Goal: Find specific page/section: Find specific page/section

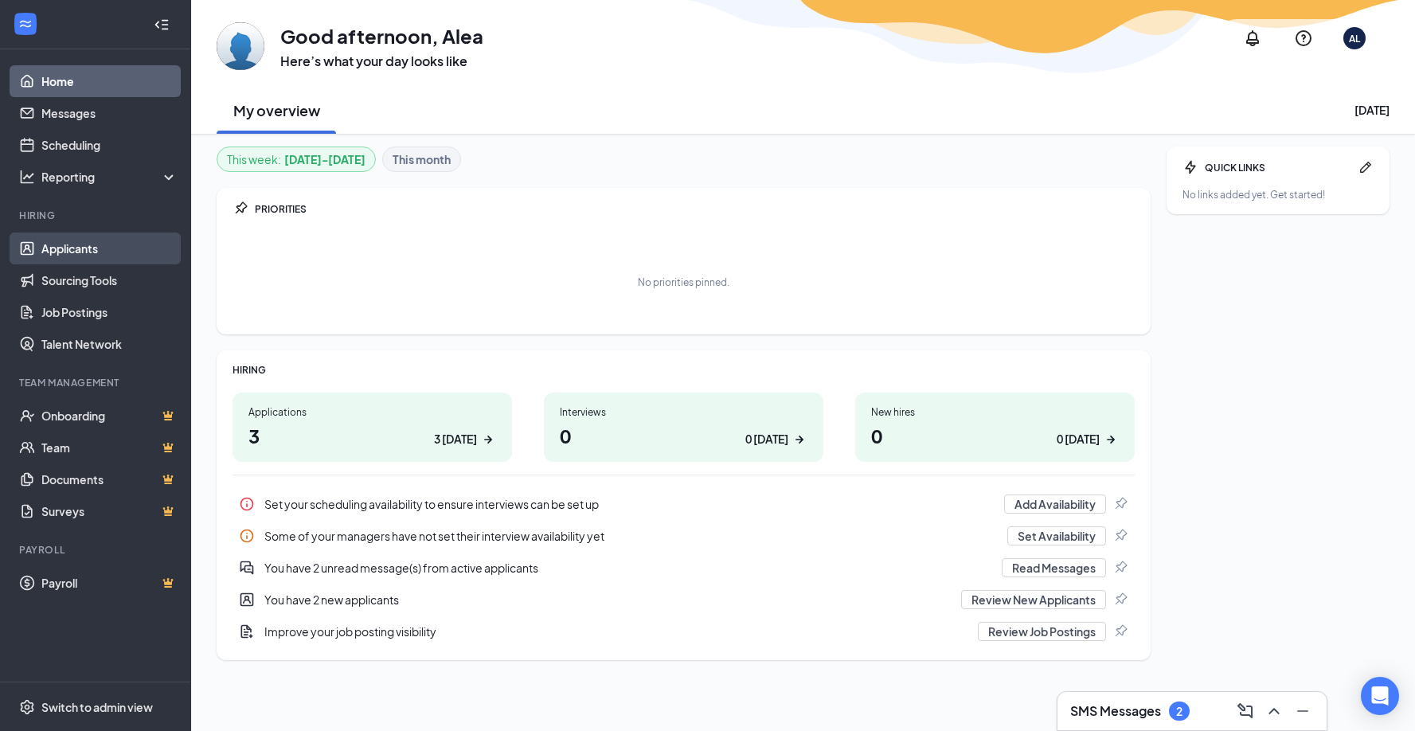
click at [41, 248] on link "Applicants" at bounding box center [109, 249] width 136 height 32
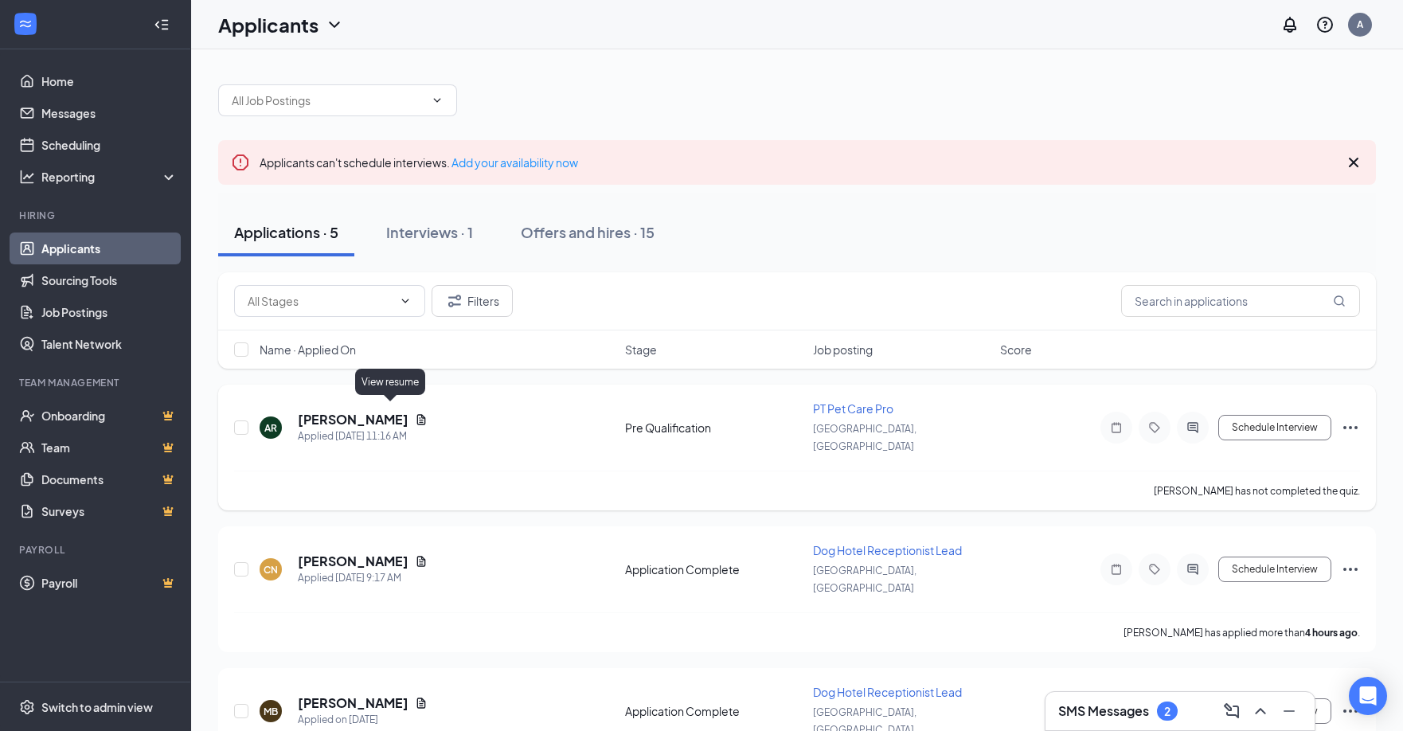
click at [417, 414] on icon "Document" at bounding box center [421, 419] width 9 height 10
